Goal: Communication & Community: Answer question/provide support

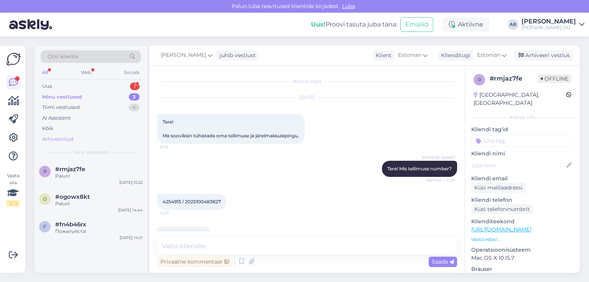
scroll to position [119, 0]
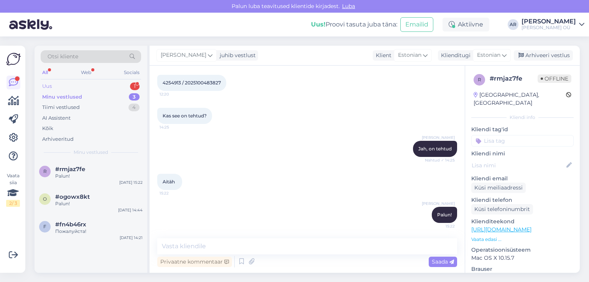
click at [91, 84] on div "Uus 1" at bounding box center [91, 86] width 101 height 11
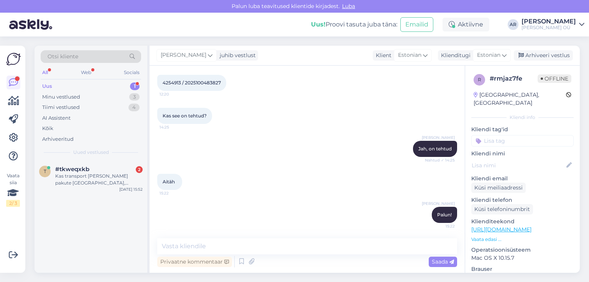
drag, startPoint x: 111, startPoint y: 171, endPoint x: 240, endPoint y: 204, distance: 133.5
click at [111, 172] on div "#tkweqxkb 2" at bounding box center [98, 169] width 87 height 7
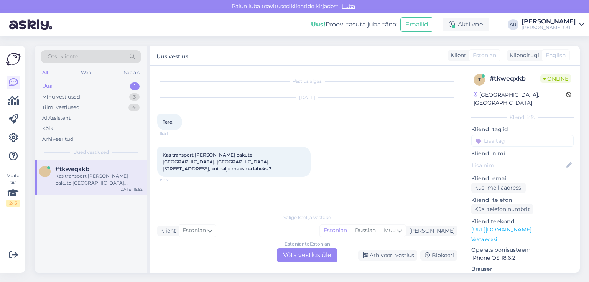
click at [303, 255] on div "Estonian to Estonian Võta vestlus üle" at bounding box center [307, 255] width 61 height 14
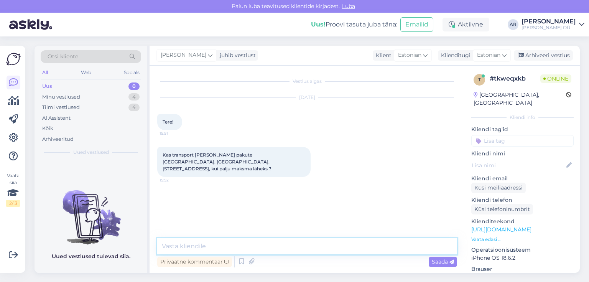
click at [233, 244] on textarea at bounding box center [307, 246] width 300 height 16
type textarea "Tere! Transport tuppa pakume ainult [GEOGRAPHIC_DATA]"
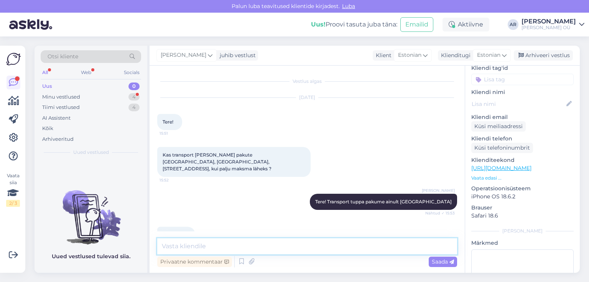
scroll to position [13, 0]
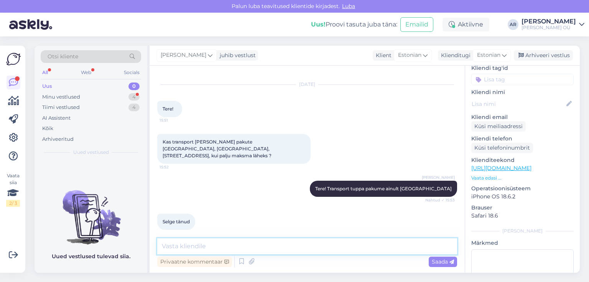
click at [203, 239] on textarea at bounding box center [307, 246] width 300 height 16
click at [91, 91] on div "Uus 0" at bounding box center [91, 86] width 101 height 11
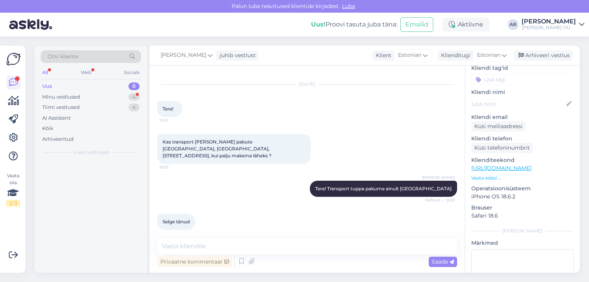
click at [92, 91] on div "Uus 0" at bounding box center [91, 86] width 101 height 11
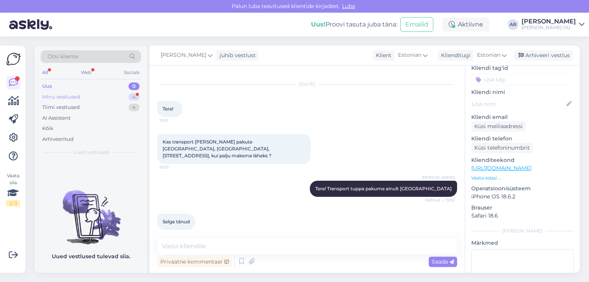
click at [93, 94] on div "Minu vestlused 4" at bounding box center [91, 97] width 101 height 11
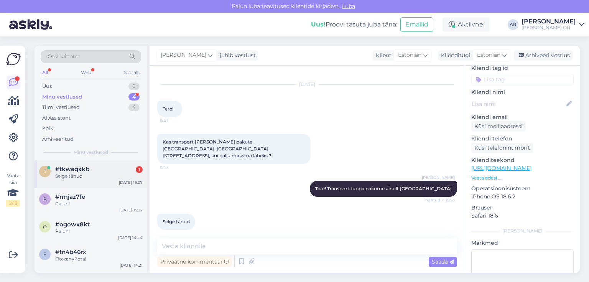
click at [99, 173] on div "Selge tänud" at bounding box center [98, 176] width 87 height 7
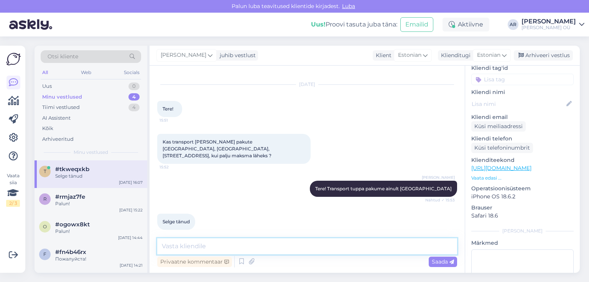
drag, startPoint x: 223, startPoint y: 245, endPoint x: 279, endPoint y: 246, distance: 56.8
click at [224, 245] on textarea at bounding box center [307, 246] width 300 height 16
type textarea "Palun!"
